Goal: Check status: Check status

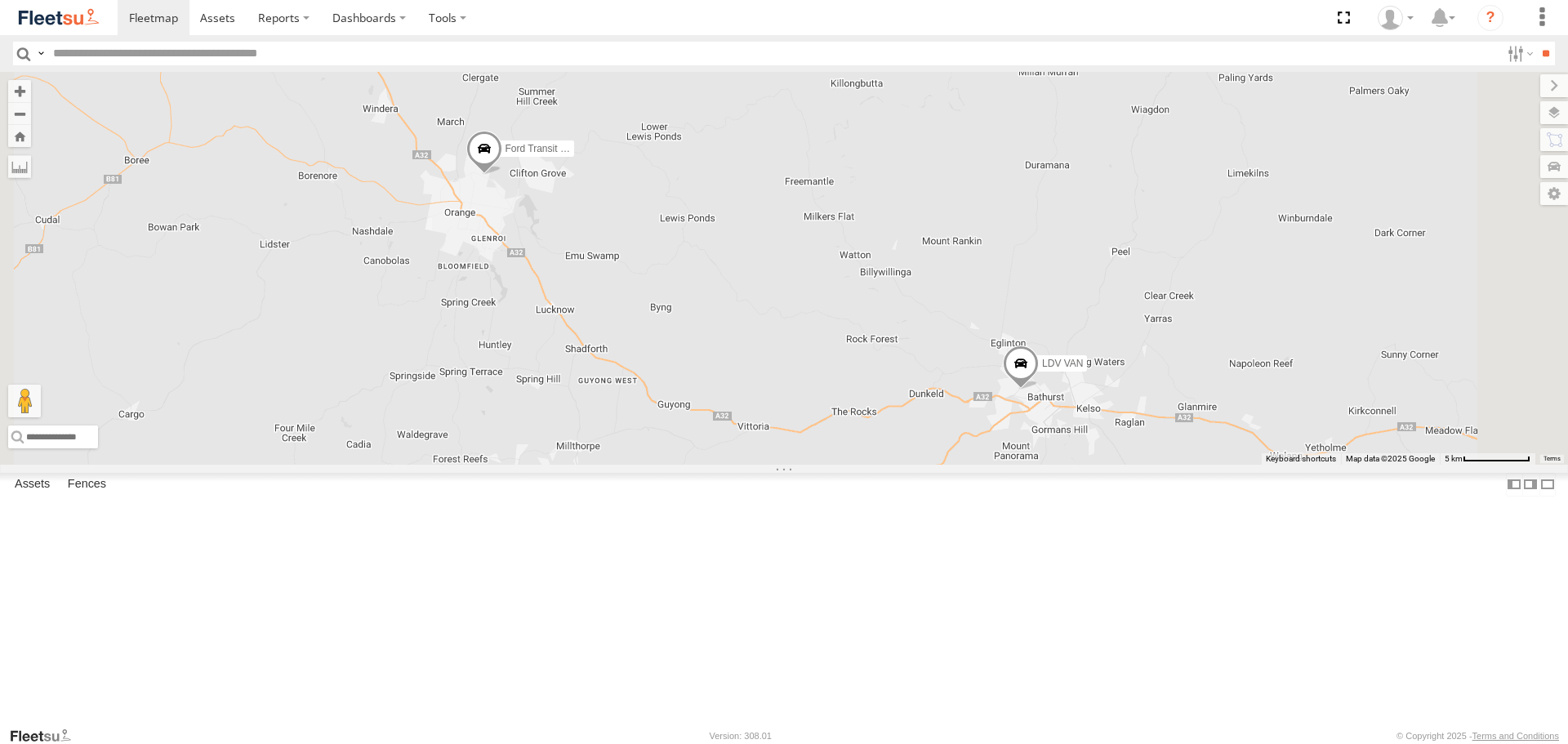
drag, startPoint x: 546, startPoint y: 235, endPoint x: 638, endPoint y: 316, distance: 122.6
click at [638, 316] on div "LDV VAN Ford Transit 2019" at bounding box center [784, 268] width 1568 height 392
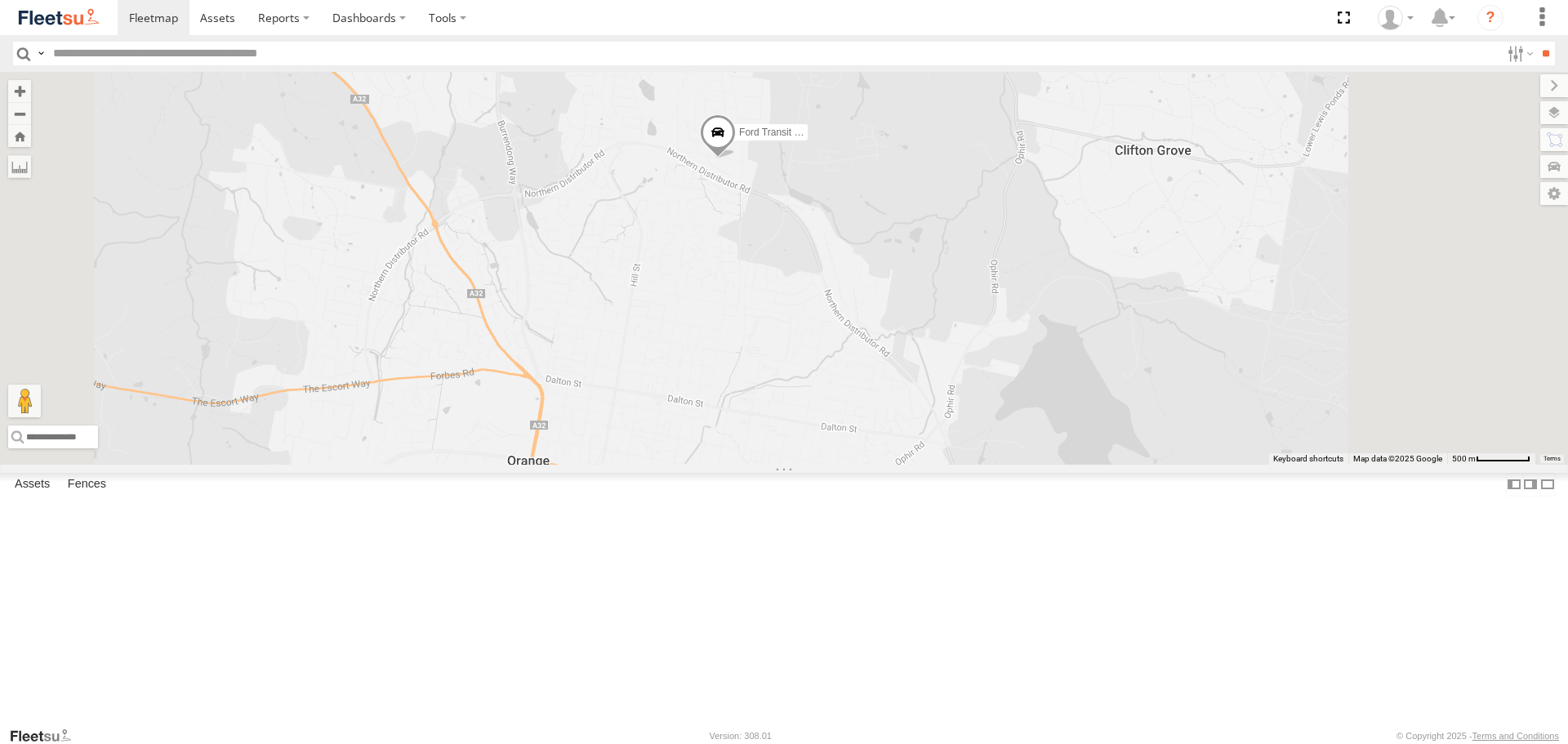
drag, startPoint x: 903, startPoint y: 291, endPoint x: 830, endPoint y: 331, distance: 83.2
click at [831, 331] on div "LDV VAN Ford Transit 2019" at bounding box center [784, 268] width 1568 height 392
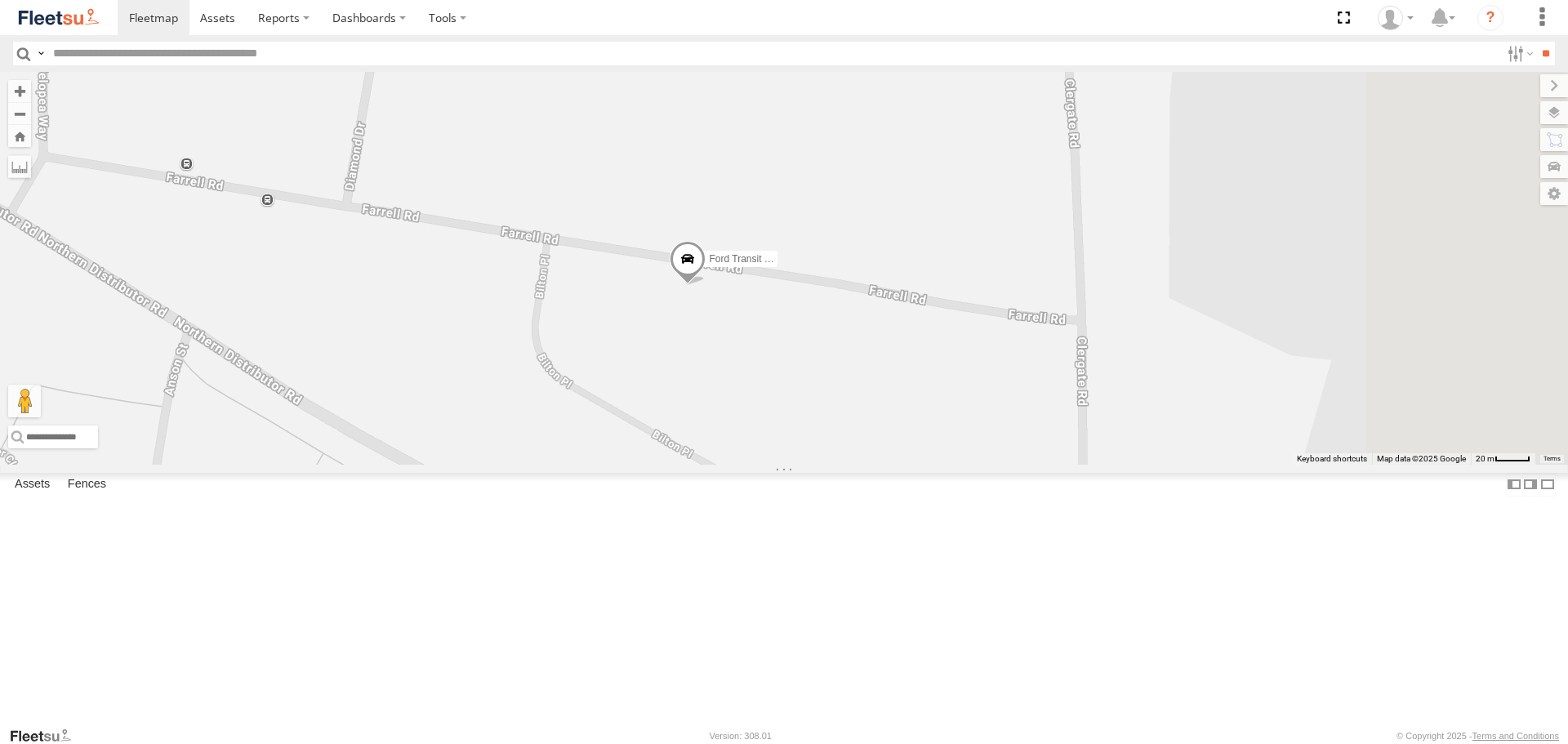
drag, startPoint x: 806, startPoint y: 447, endPoint x: 736, endPoint y: 397, distance: 86.0
click at [736, 397] on div "LDV VAN Ford Transit 2019" at bounding box center [784, 268] width 1568 height 392
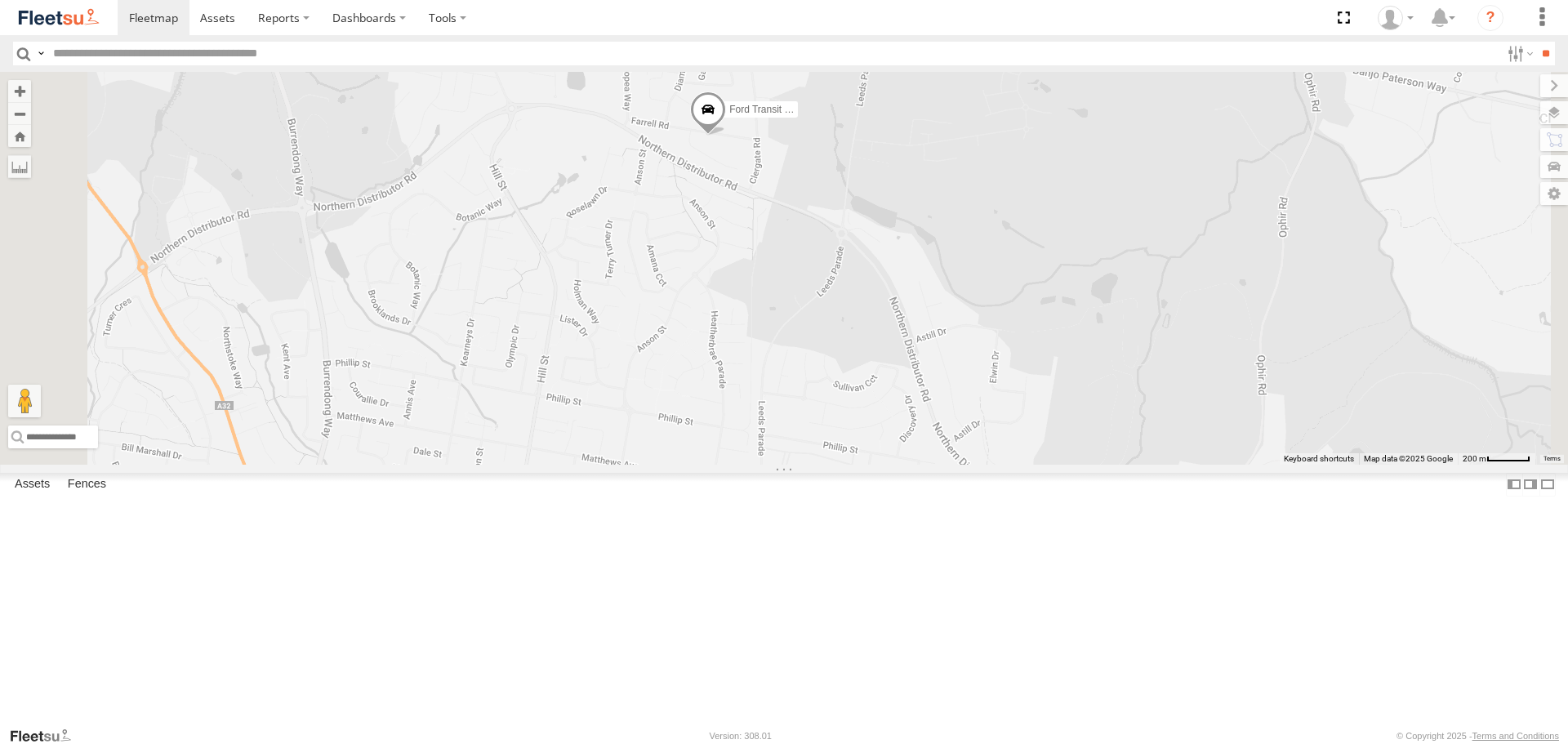
drag, startPoint x: 824, startPoint y: 342, endPoint x: 993, endPoint y: 174, distance: 238.3
click at [987, 193] on div "LDV VAN Ford Transit 2019" at bounding box center [784, 268] width 1568 height 392
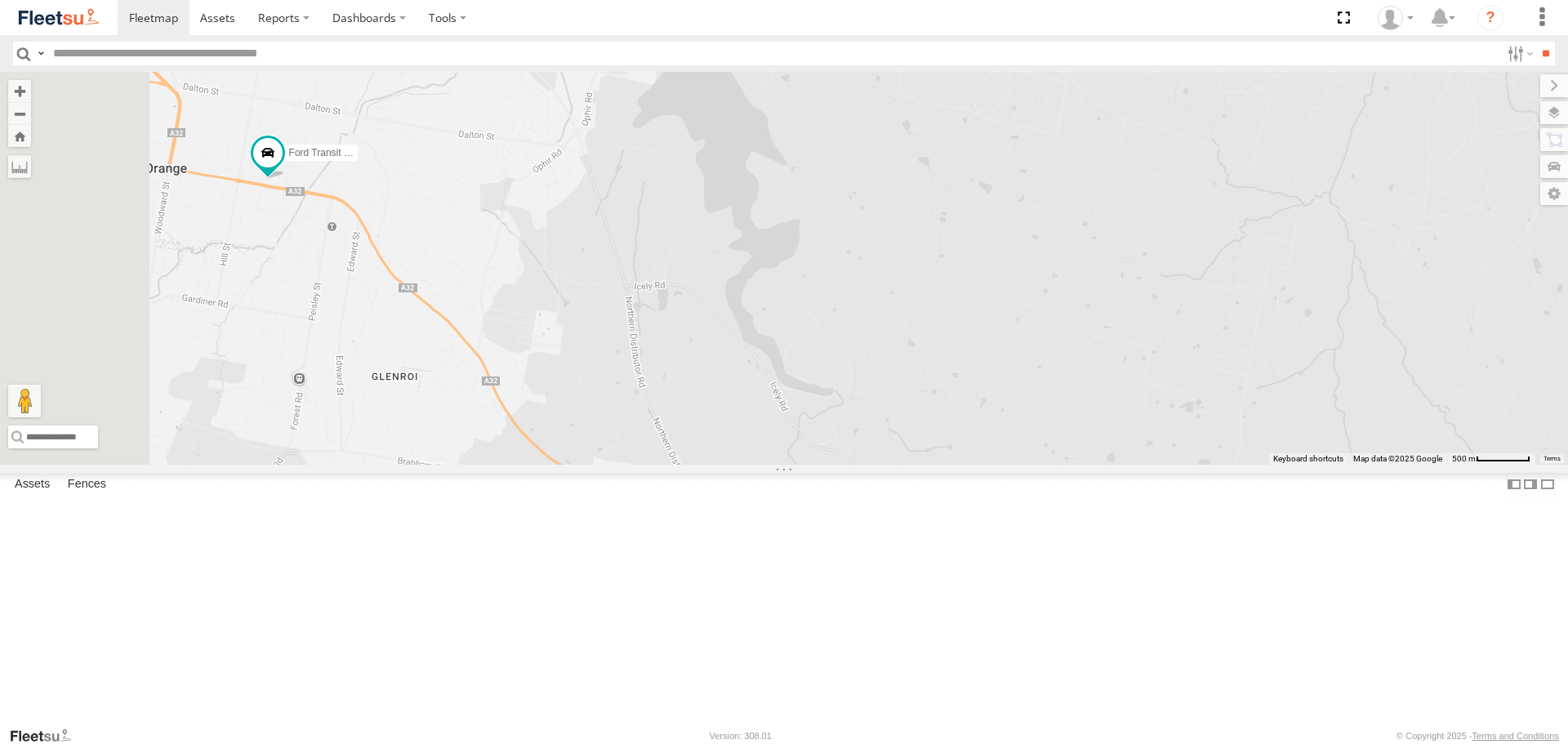
drag, startPoint x: 590, startPoint y: 298, endPoint x: 671, endPoint y: 258, distance: 90.3
click at [671, 258] on div "LDV VAN Ford Transit 2019" at bounding box center [784, 268] width 1568 height 392
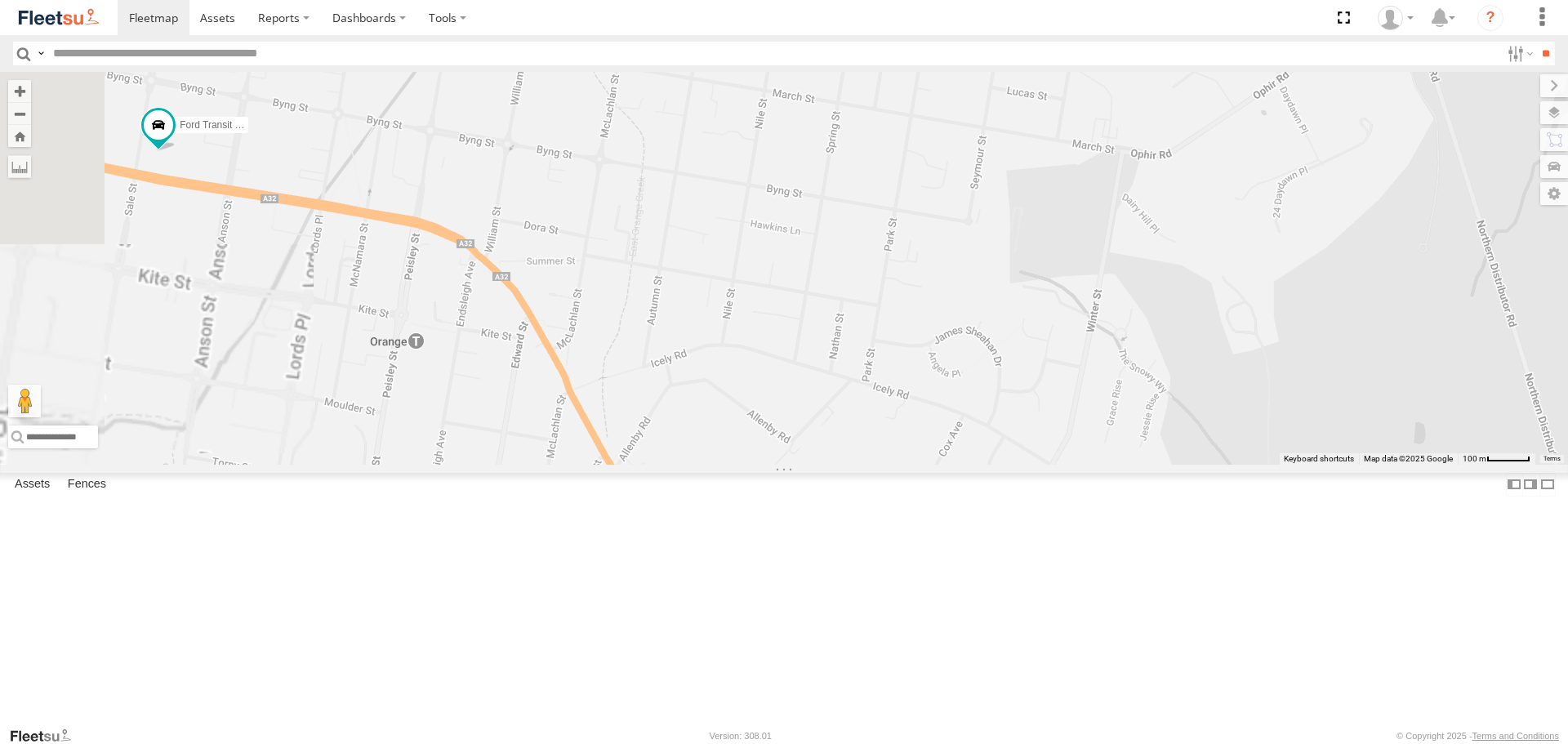
drag, startPoint x: 605, startPoint y: 243, endPoint x: 737, endPoint y: 243, distance: 132.0
click at [737, 243] on div "LDV VAN Ford Transit 2019" at bounding box center [784, 268] width 1568 height 392
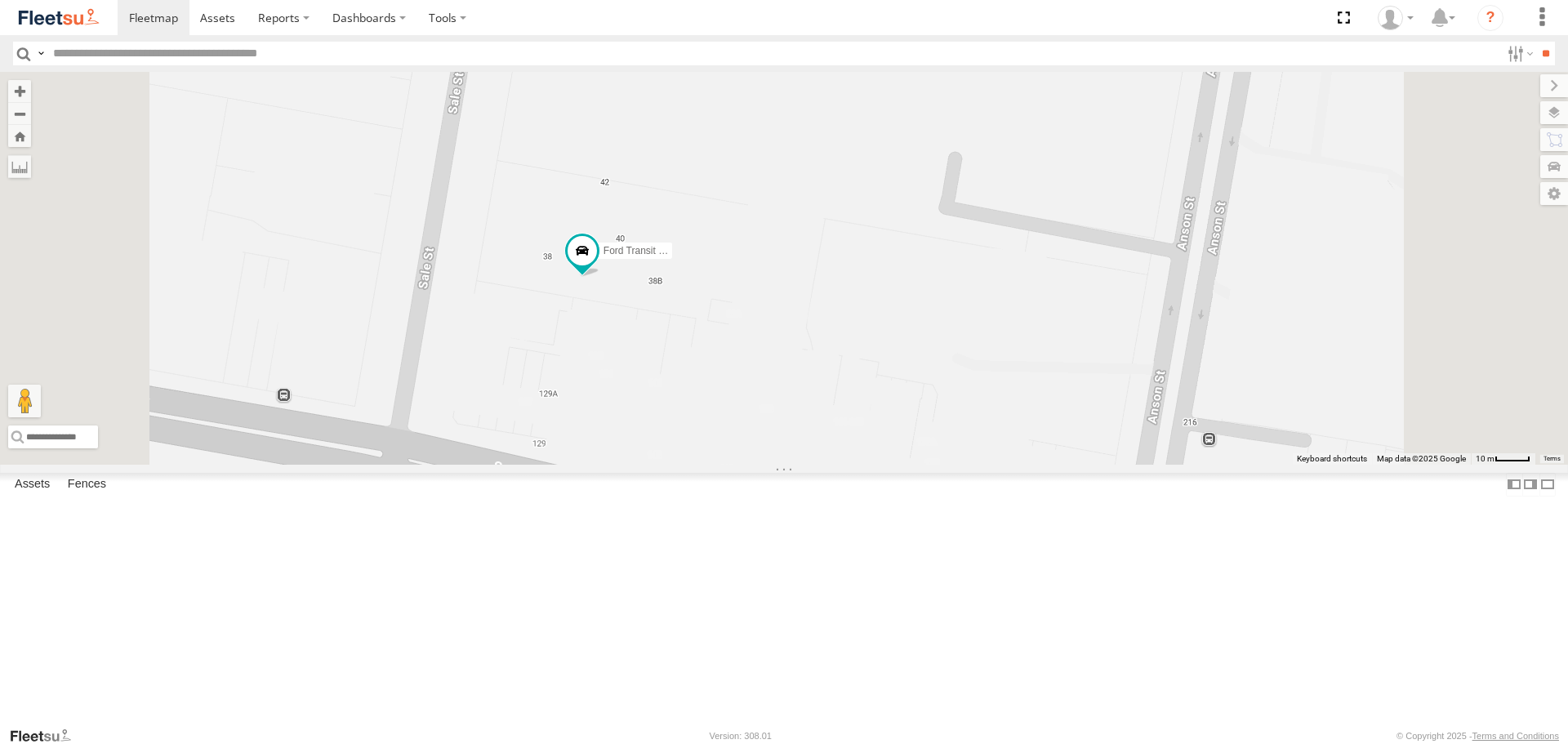
drag, startPoint x: 737, startPoint y: 434, endPoint x: 742, endPoint y: 306, distance: 128.1
click at [742, 306] on div "LDV VAN Ford Transit 2019" at bounding box center [784, 268] width 1568 height 392
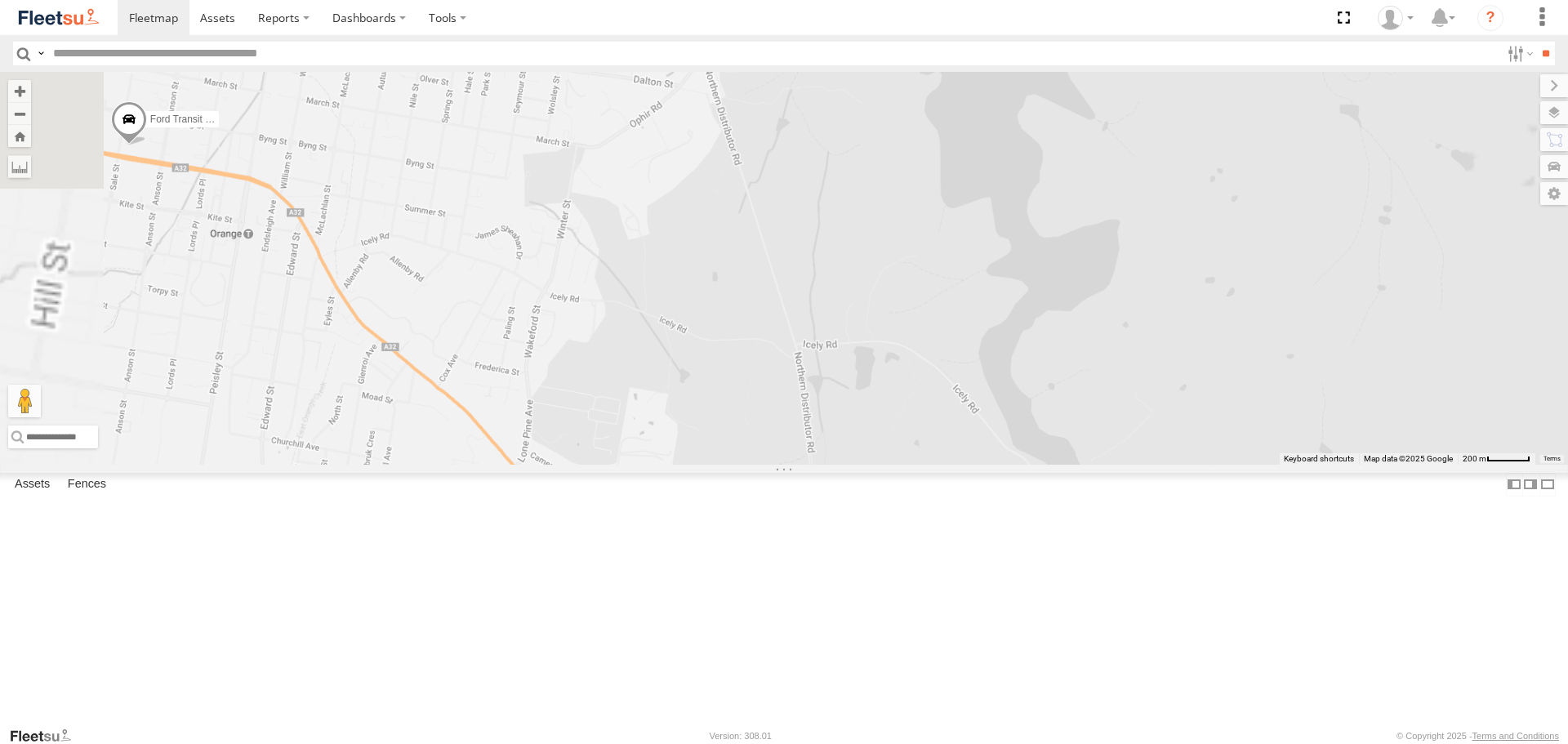
drag, startPoint x: 479, startPoint y: 298, endPoint x: 572, endPoint y: 304, distance: 93.2
click at [568, 304] on div "LDV VAN Ford Transit 2019" at bounding box center [784, 268] width 1568 height 392
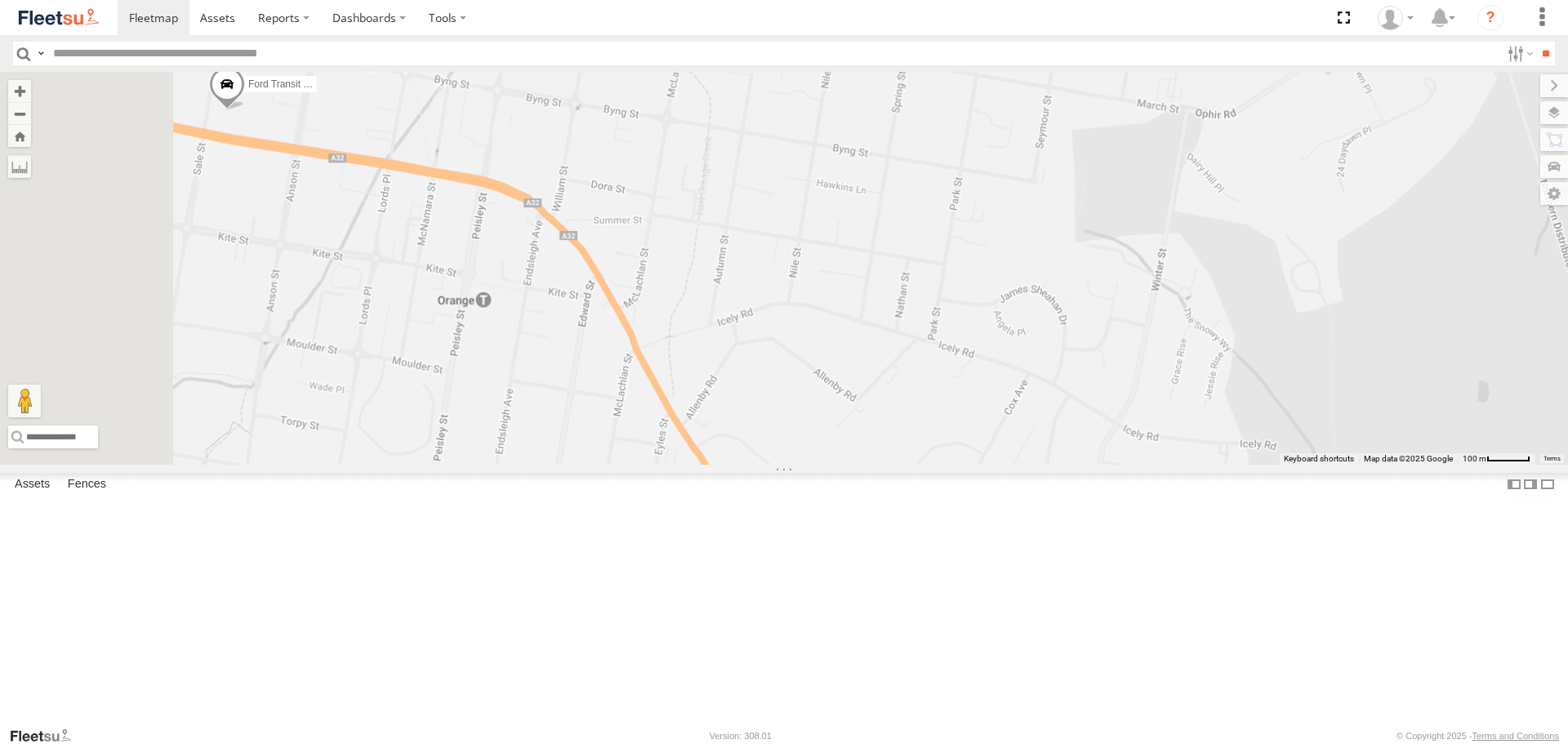
drag, startPoint x: 499, startPoint y: 298, endPoint x: 794, endPoint y: 298, distance: 295.0
click at [859, 298] on div "LDV VAN Ford Transit 2019" at bounding box center [784, 268] width 1568 height 392
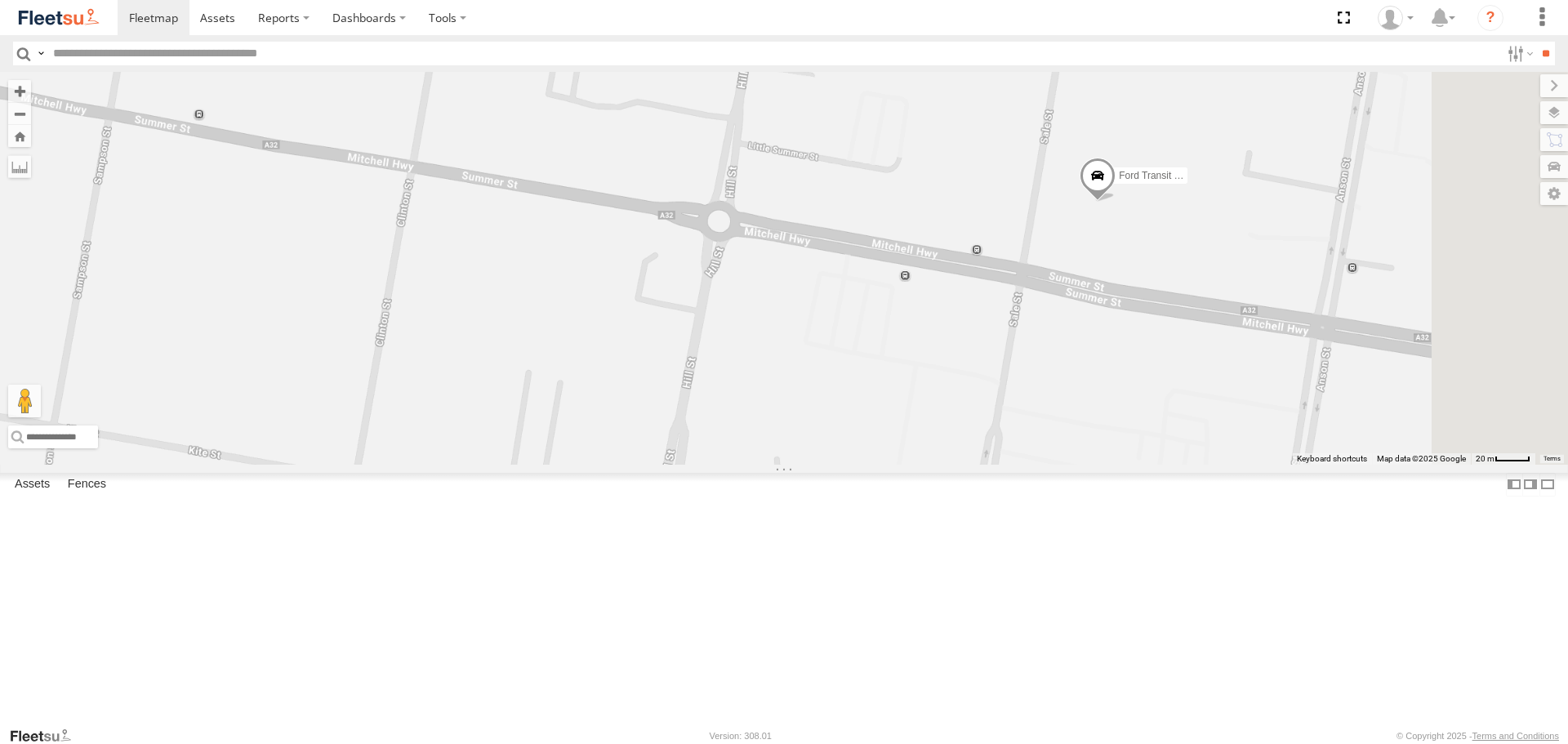
drag, startPoint x: 1379, startPoint y: 242, endPoint x: 910, endPoint y: 357, distance: 482.9
click at [912, 370] on div "LDV VAN Ford Transit 2019" at bounding box center [784, 268] width 1568 height 392
